Goal: Information Seeking & Learning: Learn about a topic

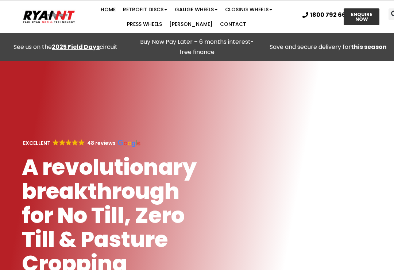
click at [97, 9] on link "Home" at bounding box center [108, 9] width 22 height 15
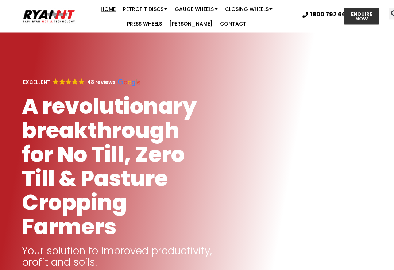
scroll to position [46, 0]
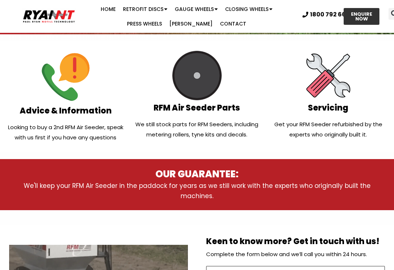
scroll to position [249, 0]
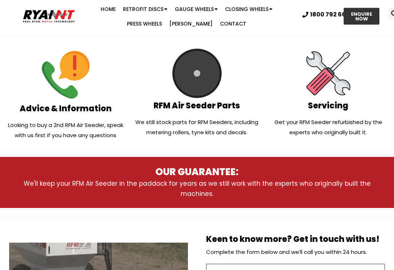
click at [218, 103] on h2 "RFM Air Seeder Parts" at bounding box center [197, 106] width 124 height 8
click at [214, 98] on img at bounding box center [197, 74] width 50 height 50
click at [213, 117] on p "We still stock parts for RFM Seeders, including metering rollers, tyne kits and…" at bounding box center [197, 127] width 124 height 20
click at [212, 75] on img at bounding box center [197, 74] width 50 height 50
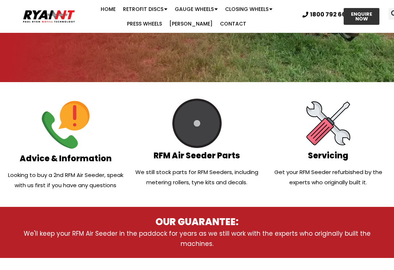
scroll to position [201, 0]
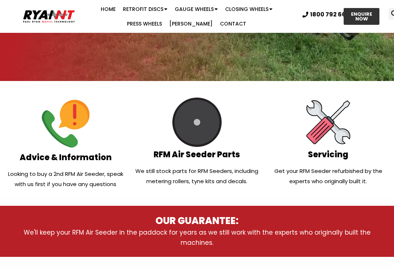
click at [209, 110] on img at bounding box center [197, 122] width 50 height 50
click at [207, 162] on div "RFM Air Seeder Parts We still stock parts for RFM Seeders, including metering r…" at bounding box center [196, 143] width 131 height 99
click at [206, 162] on div "RFM Air Seeder Parts We still stock parts for RFM Seeders, including metering r…" at bounding box center [196, 143] width 131 height 99
click at [205, 159] on h2 "RFM Air Seeder Parts" at bounding box center [197, 155] width 124 height 8
click at [207, 156] on h2 "RFM Air Seeder Parts" at bounding box center [197, 155] width 124 height 8
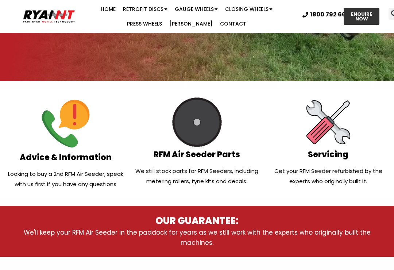
click at [203, 134] on img at bounding box center [197, 122] width 50 height 50
click at [209, 166] on p "We still stock parts for RFM Seeders, including metering rollers, tyne kits and…" at bounding box center [197, 176] width 124 height 20
click at [208, 162] on div "RFM Air Seeder Parts We still stock parts for RFM Seeders, including metering r…" at bounding box center [196, 143] width 131 height 99
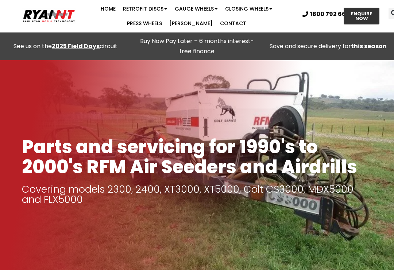
scroll to position [0, 0]
